Goal: Information Seeking & Learning: Learn about a topic

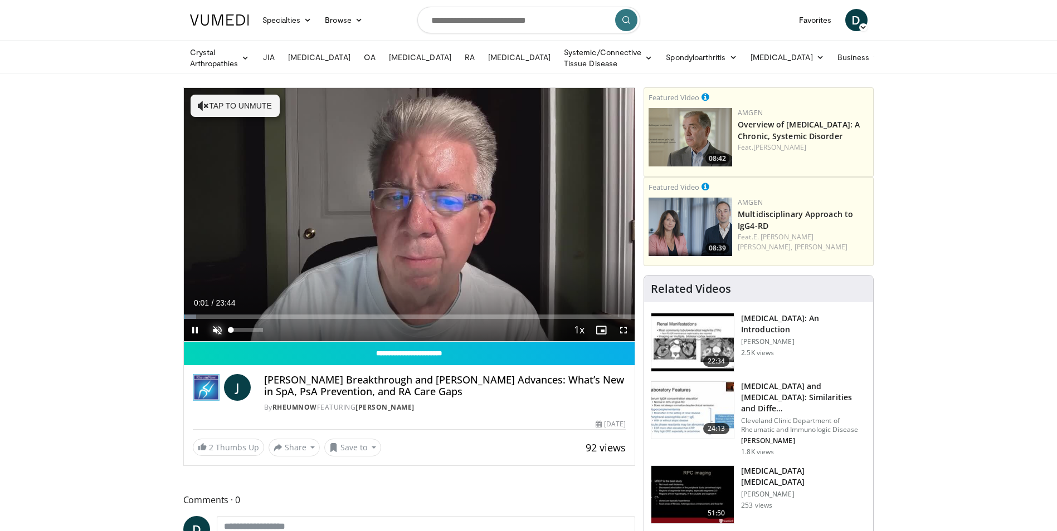
click at [215, 329] on span "Video Player" at bounding box center [217, 330] width 22 height 22
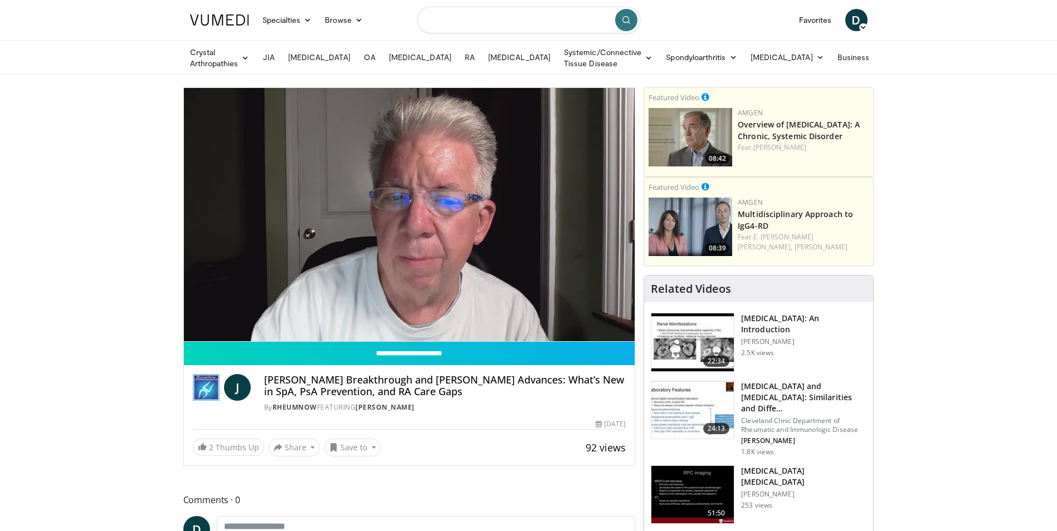
click at [490, 20] on input "Search topics, interventions" at bounding box center [528, 20] width 223 height 27
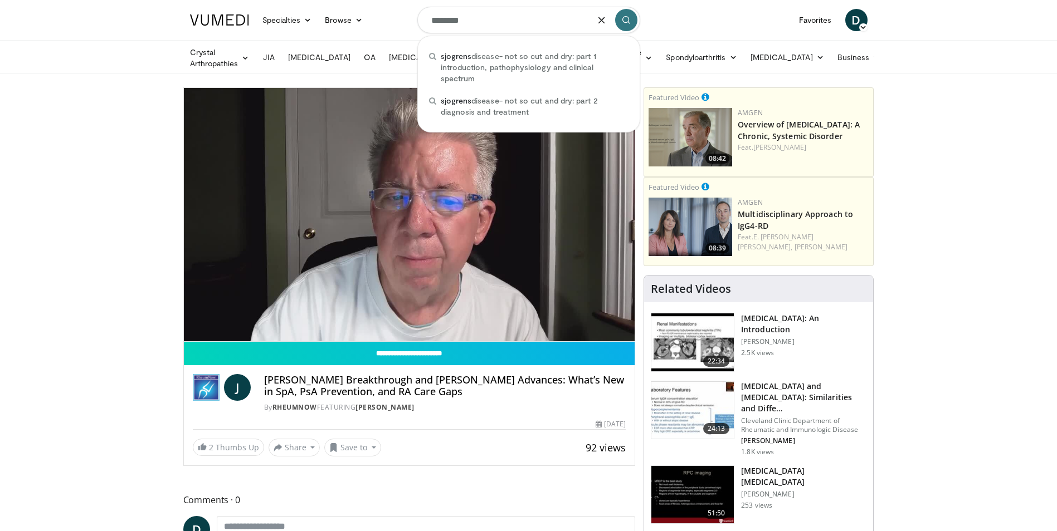
type input "********"
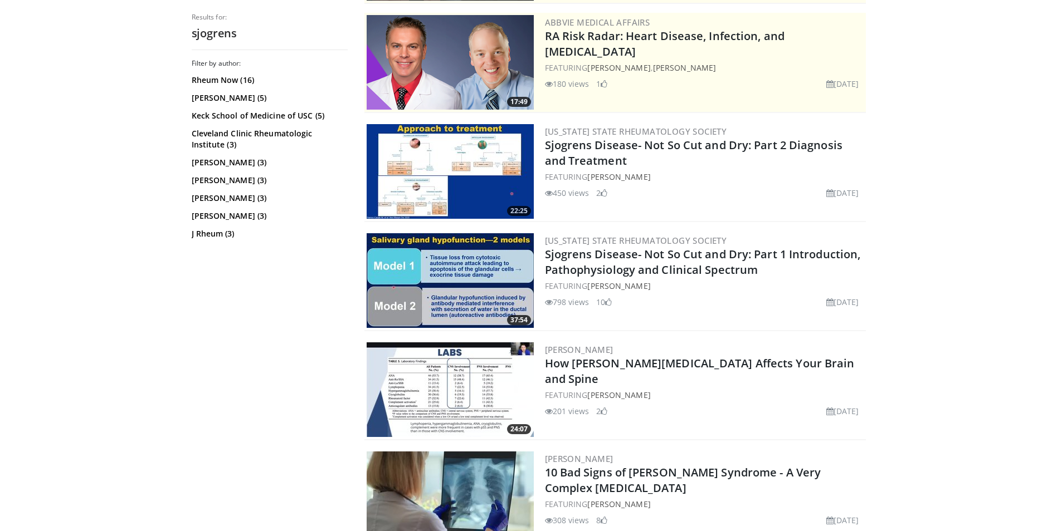
scroll to position [223, 0]
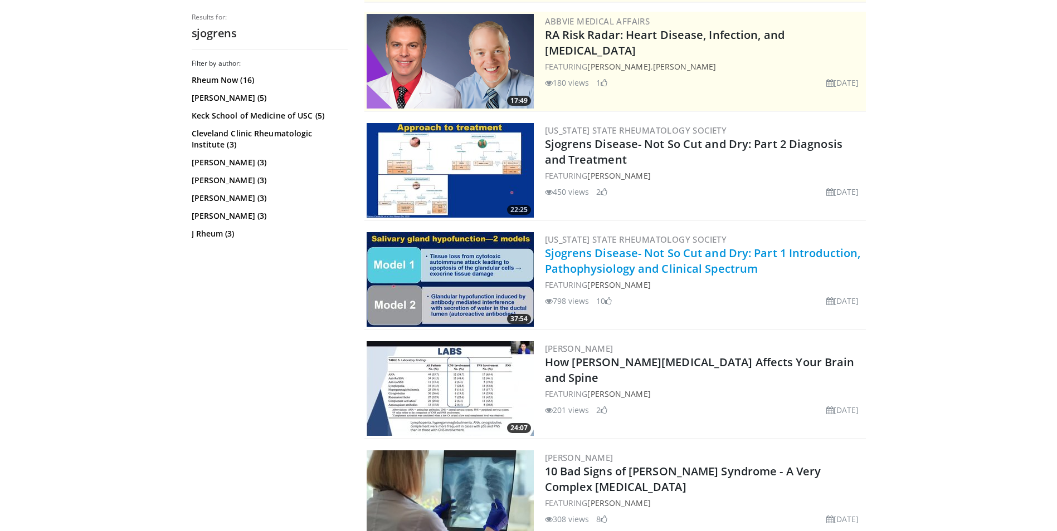
click at [660, 258] on link "Sjogrens Disease- Not So Cut and Dry: Part 1 Introduction, Pathophysiology and …" at bounding box center [703, 261] width 316 height 31
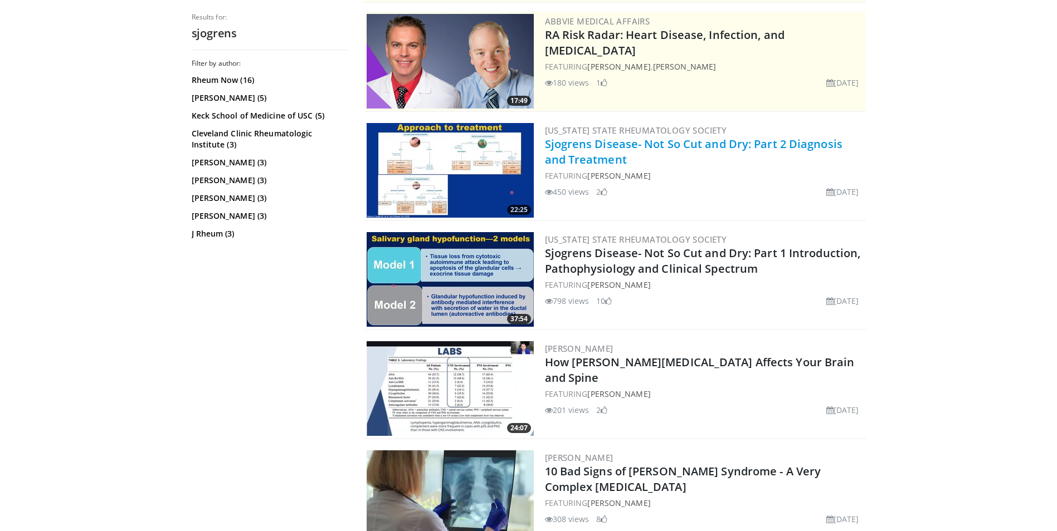
click at [602, 144] on link "Sjogrens Disease- Not So Cut and Dry: Part 2 Diagnosis and Treatment" at bounding box center [693, 151] width 297 height 31
